Goal: Task Accomplishment & Management: Use online tool/utility

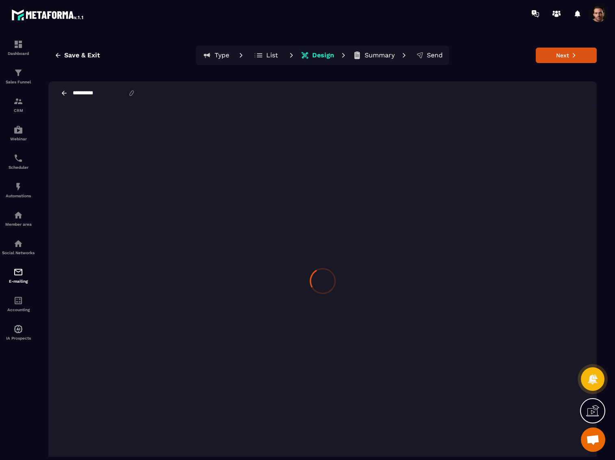
click at [263, 54] on icon at bounding box center [259, 55] width 9 height 8
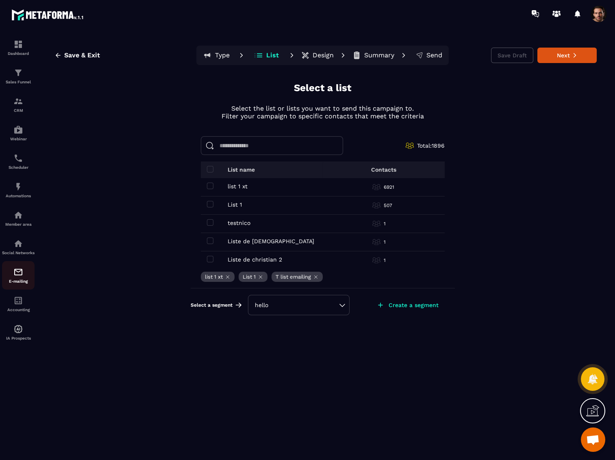
click at [13, 277] on img at bounding box center [18, 272] width 10 height 10
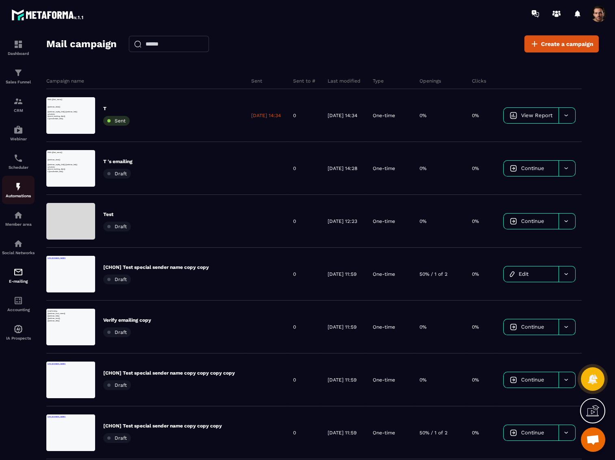
click at [12, 189] on div "Automations" at bounding box center [18, 190] width 33 height 16
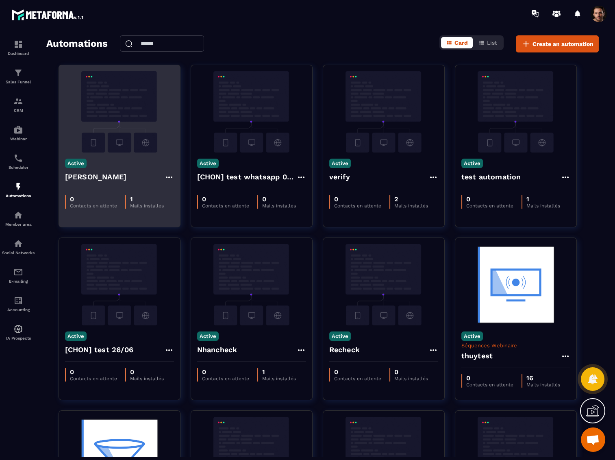
click at [88, 180] on h4 "[PERSON_NAME]" at bounding box center [96, 176] width 62 height 11
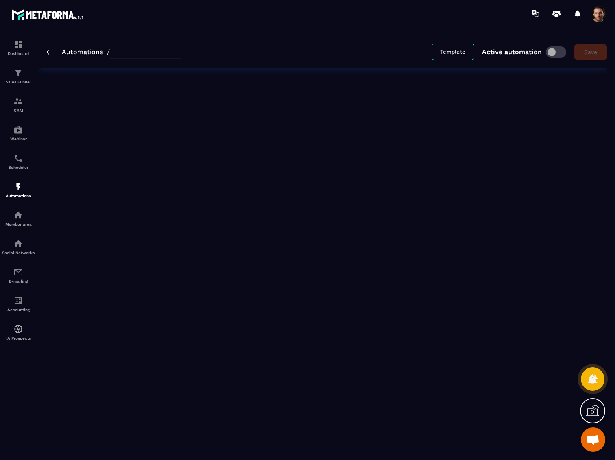
type input "*******"
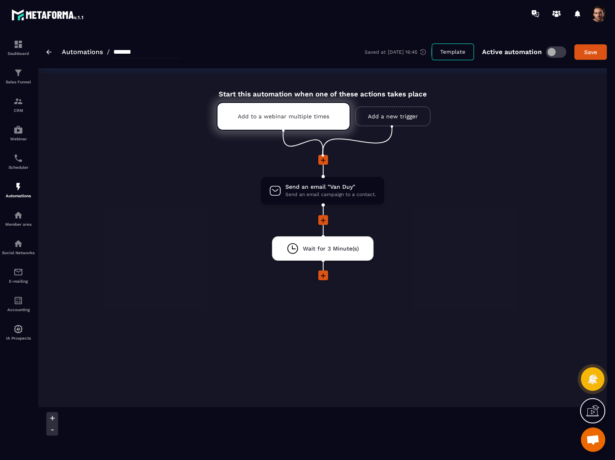
click at [322, 275] on icon at bounding box center [323, 276] width 8 height 8
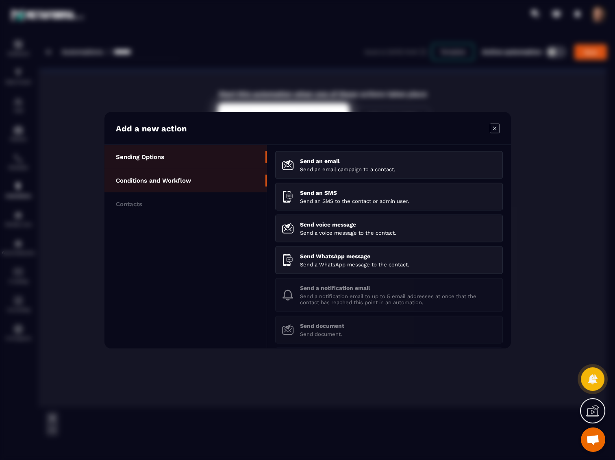
click at [195, 192] on li "Conditions and Workflow" at bounding box center [186, 204] width 162 height 24
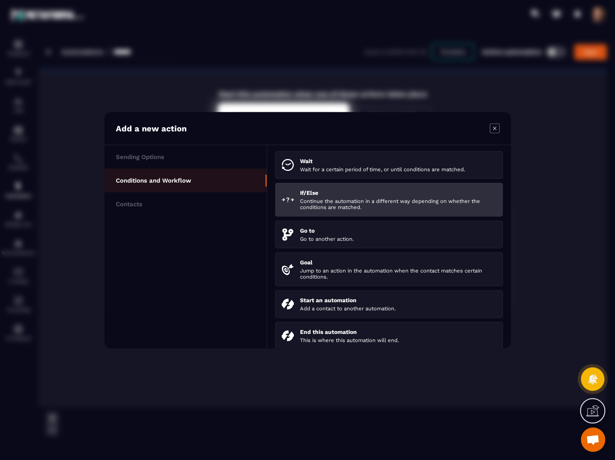
click at [312, 220] on li "If/Else Continue the automation in a different way depending on whether the con…" at bounding box center [389, 234] width 228 height 28
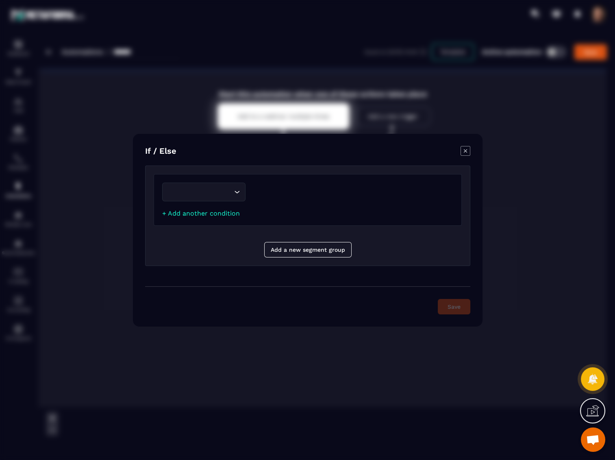
click at [191, 195] on input "Search for option" at bounding box center [200, 192] width 65 height 9
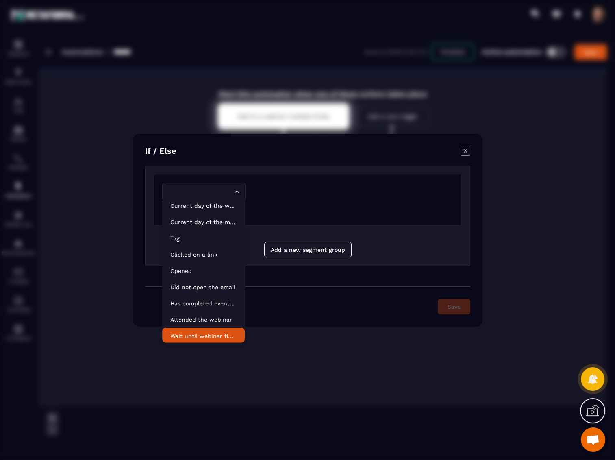
scroll to position [41, 0]
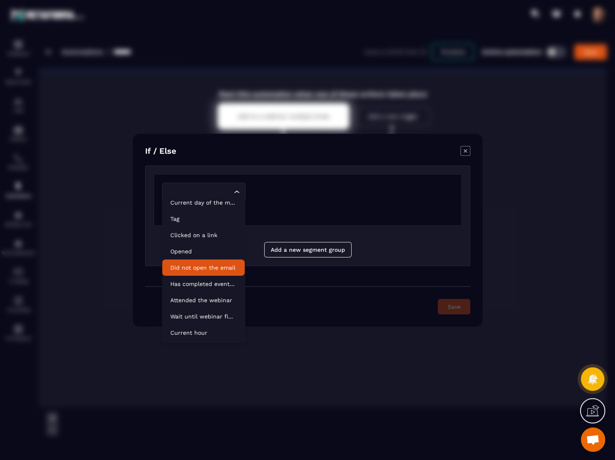
click at [208, 270] on p "Did not open the email" at bounding box center [203, 268] width 66 height 8
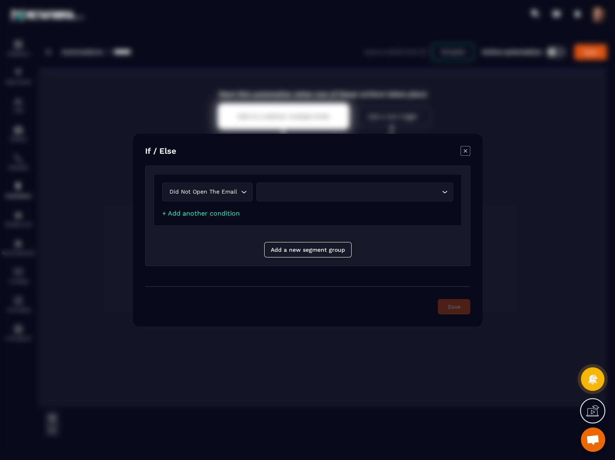
click at [291, 191] on div "Search for option" at bounding box center [351, 192] width 180 height 9
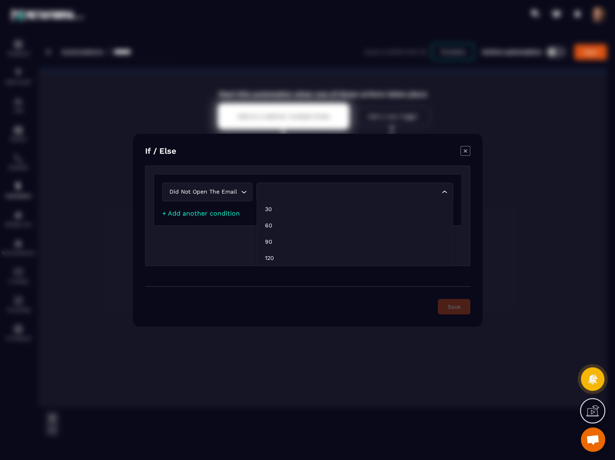
click at [412, 193] on input "Search for option" at bounding box center [351, 192] width 178 height 9
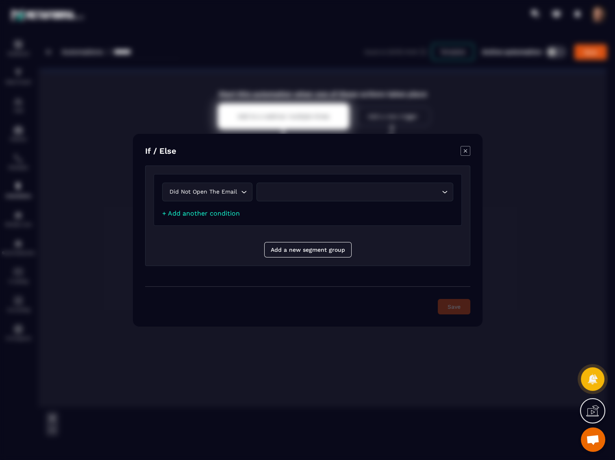
click at [464, 151] on icon "Modal window" at bounding box center [466, 151] width 10 height 10
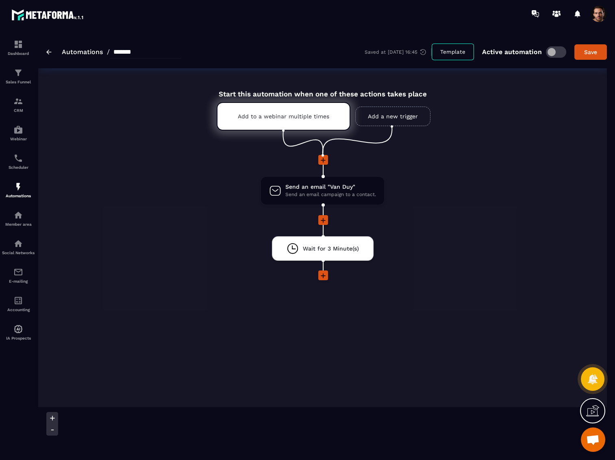
click at [319, 273] on icon at bounding box center [323, 276] width 8 height 8
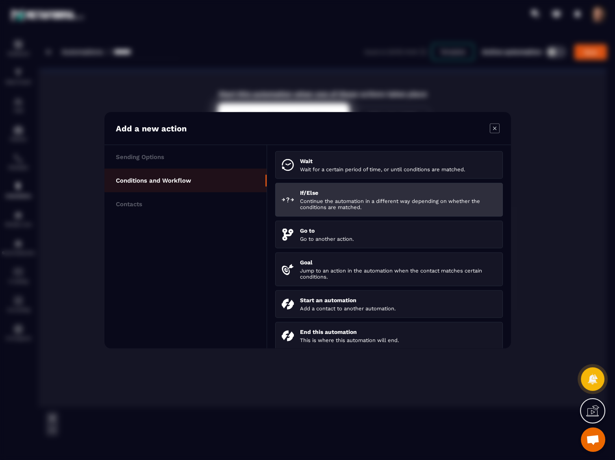
click at [312, 196] on p "If/Else" at bounding box center [398, 192] width 196 height 7
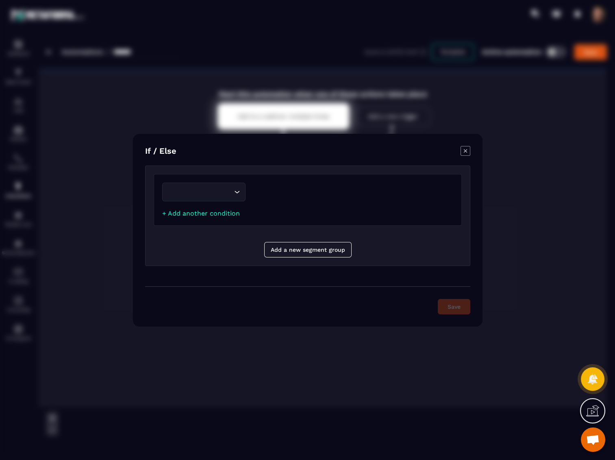
click at [199, 194] on input "Search for option" at bounding box center [200, 192] width 65 height 9
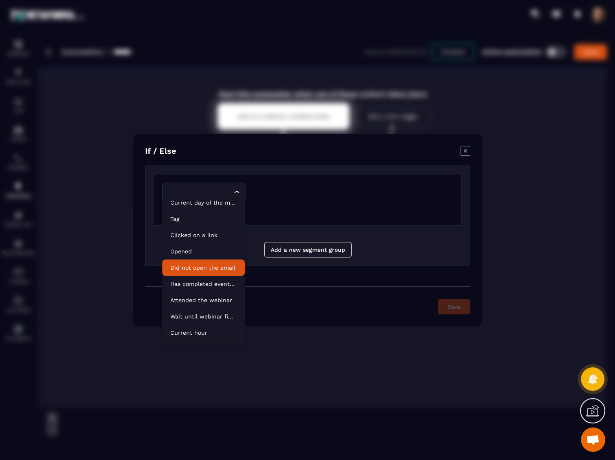
click at [191, 262] on li "Did not open the email" at bounding box center [203, 268] width 83 height 16
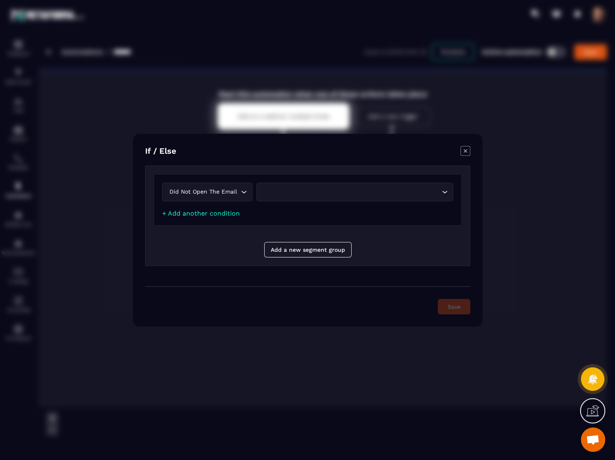
click at [306, 193] on div "Search for option" at bounding box center [351, 192] width 180 height 9
click at [466, 155] on icon "Modal window" at bounding box center [466, 151] width 10 height 10
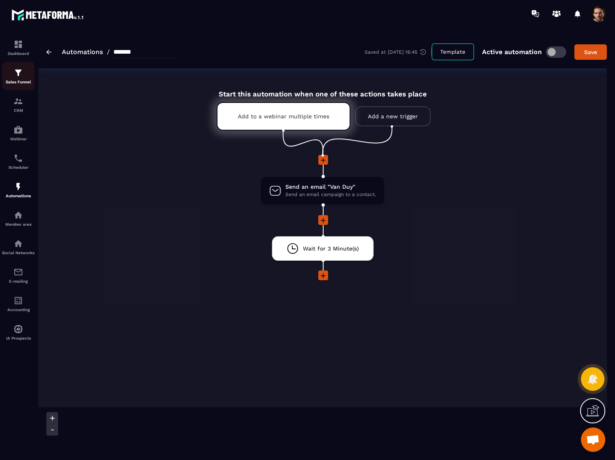
click at [23, 83] on p "Sales Funnel" at bounding box center [18, 82] width 33 height 4
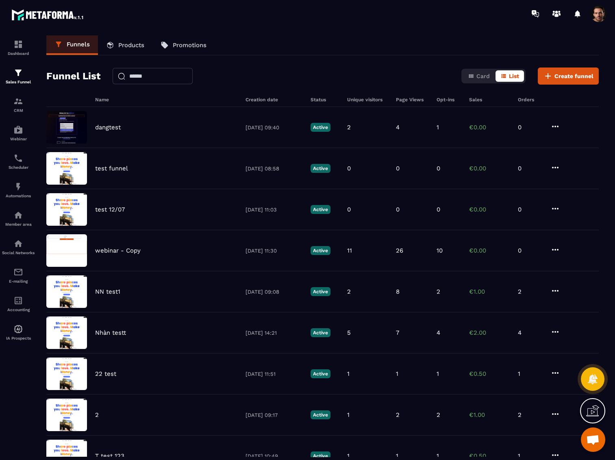
click at [130, 41] on link "Products" at bounding box center [125, 45] width 55 height 20
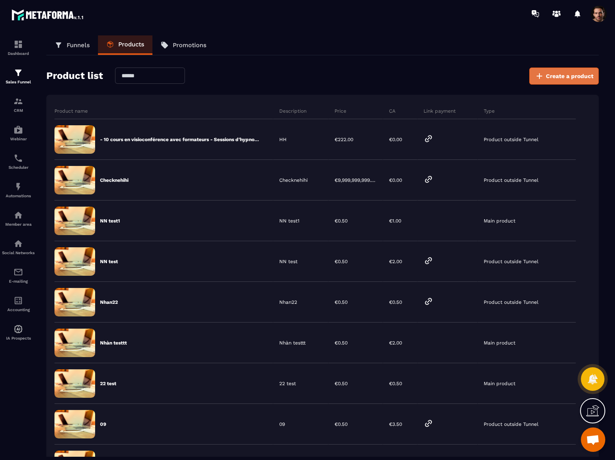
click at [556, 78] on span "Create a product" at bounding box center [570, 76] width 48 height 8
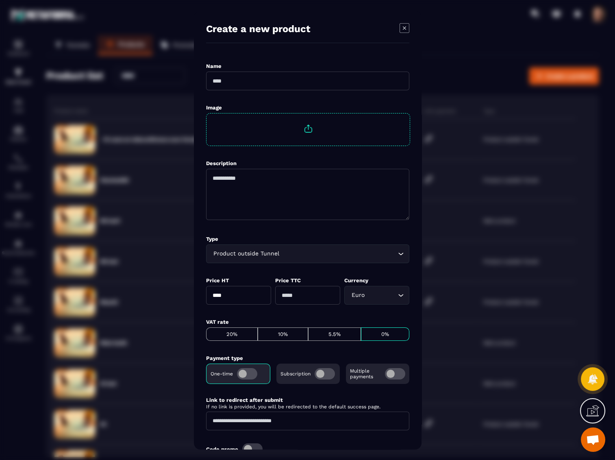
click at [406, 30] on icon "Modal window" at bounding box center [405, 28] width 10 height 10
